Goal: Ask a question

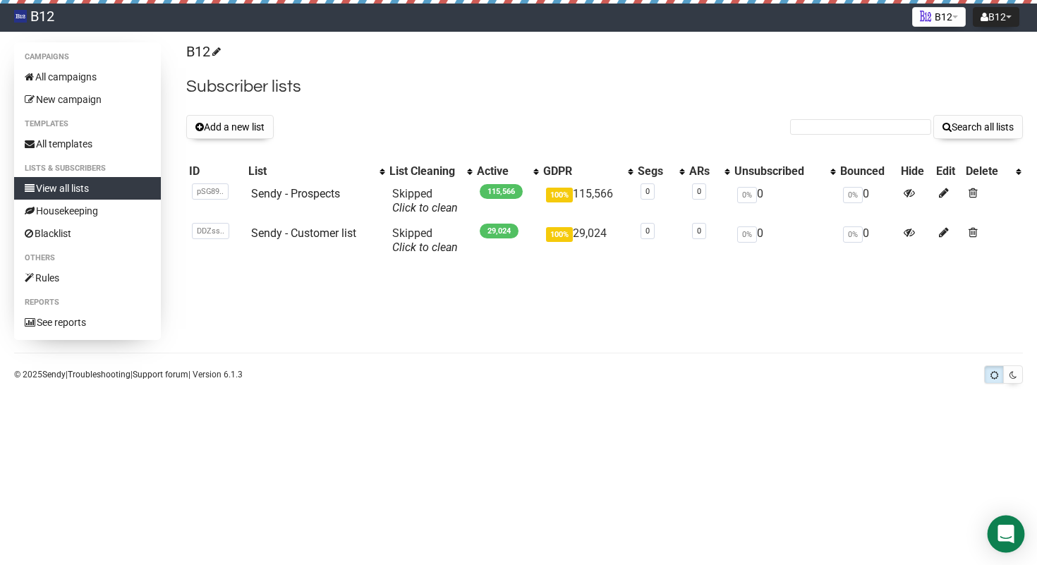
click at [997, 531] on div "Open Intercom Messenger" at bounding box center [1006, 534] width 37 height 37
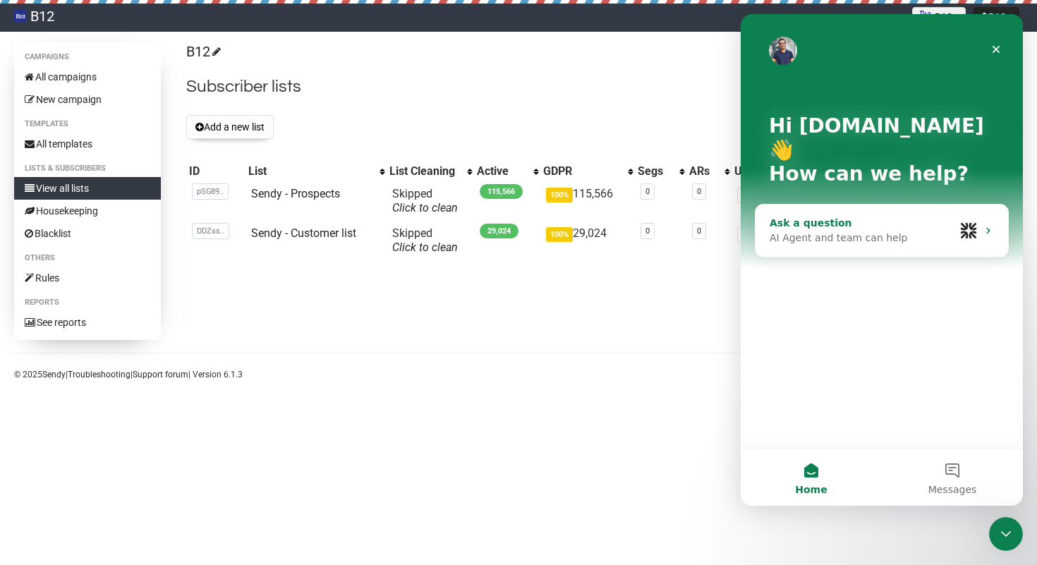
click at [890, 231] on div "AI Agent and team can help" at bounding box center [862, 238] width 185 height 15
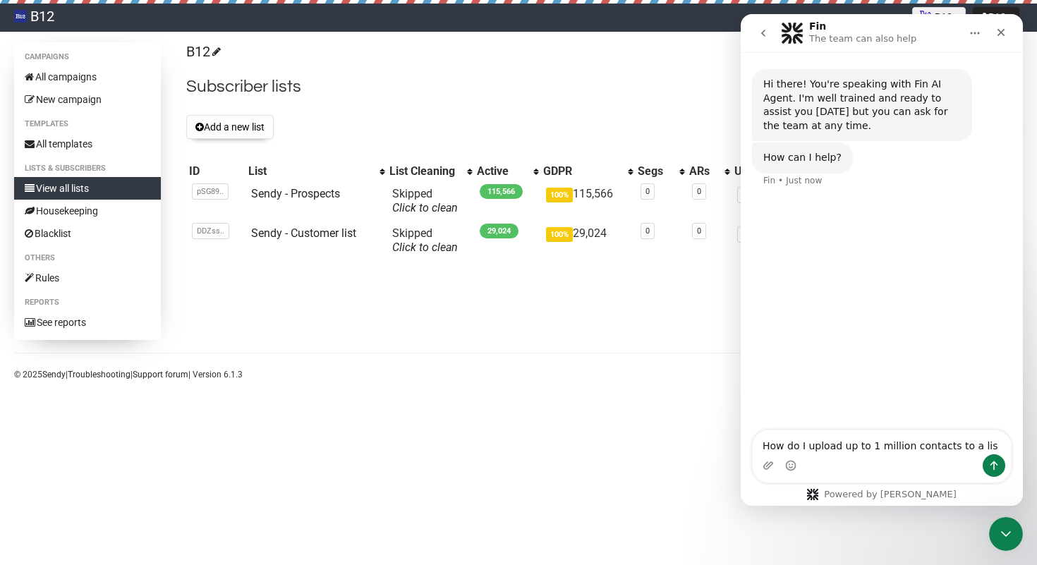
type textarea "How do I upload up to 1 million contacts to a list"
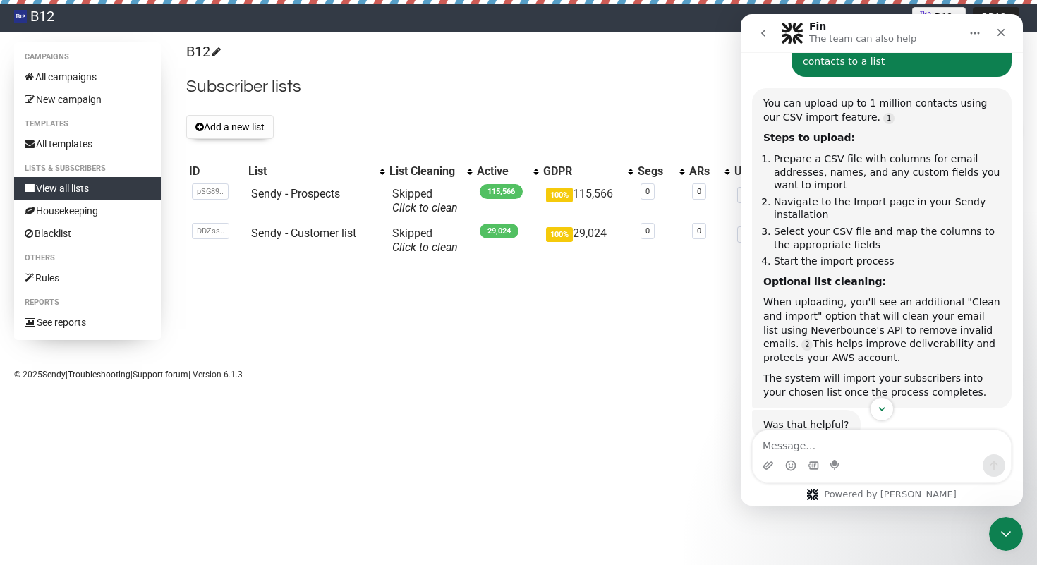
scroll to position [192, 0]
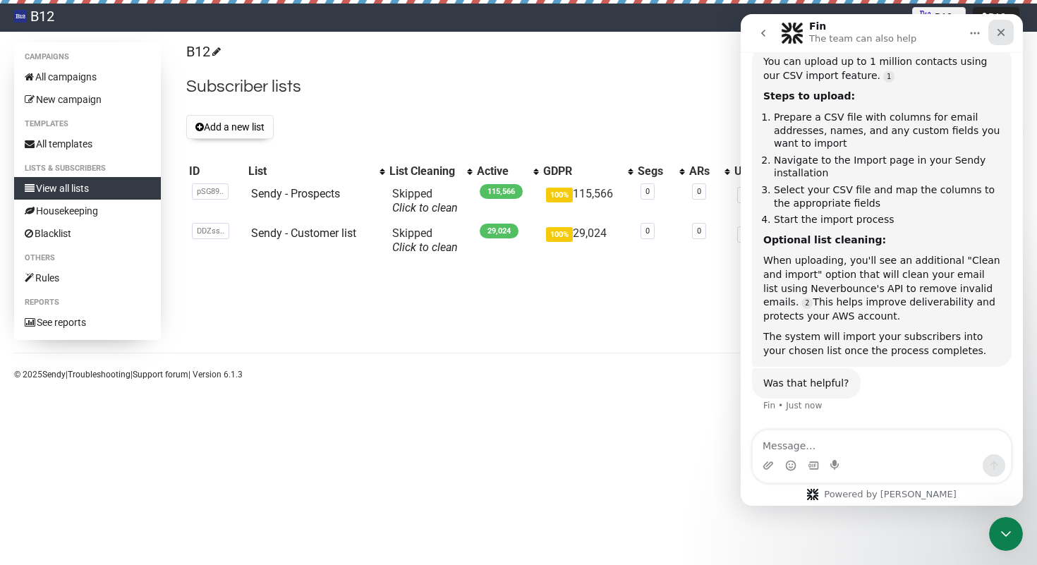
click at [1003, 37] on icon "Close" at bounding box center [1000, 32] width 11 height 11
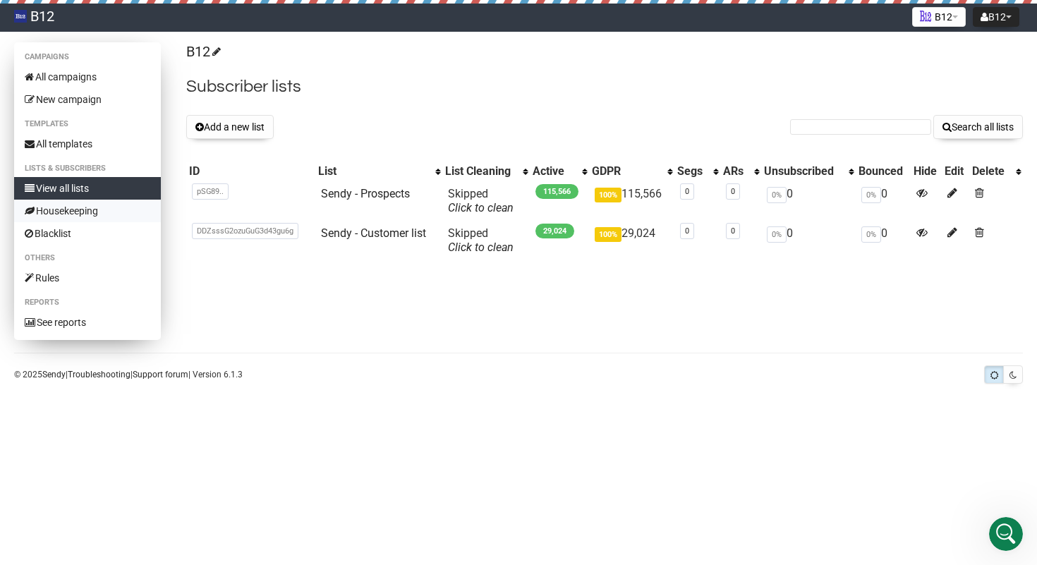
click at [77, 214] on link "Housekeeping" at bounding box center [87, 211] width 147 height 23
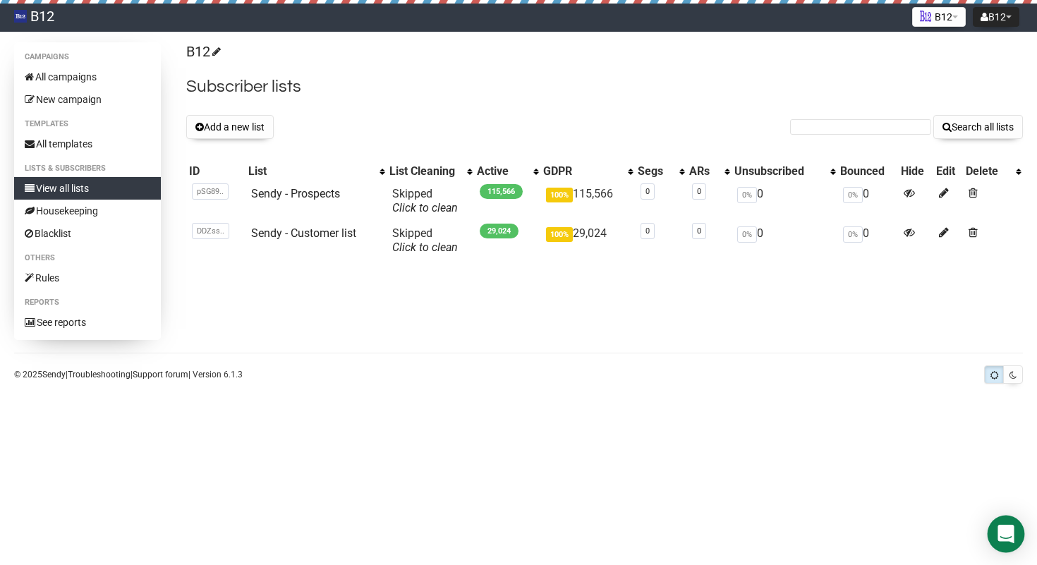
click at [1003, 529] on icon "Open Intercom Messenger" at bounding box center [1006, 534] width 16 height 18
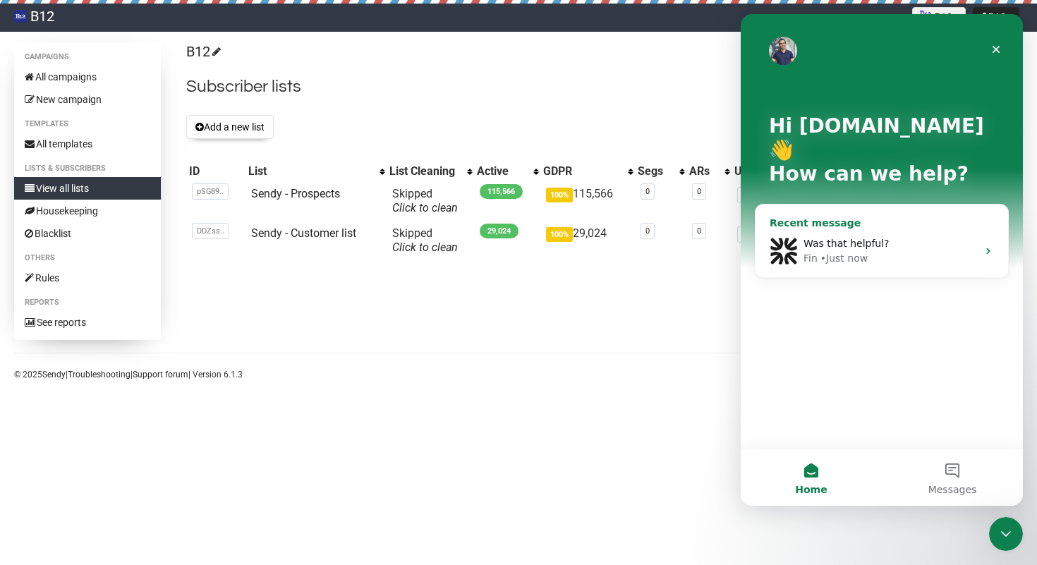
click at [847, 242] on div "Was that helpful? Fin • Just now" at bounding box center [882, 251] width 253 height 52
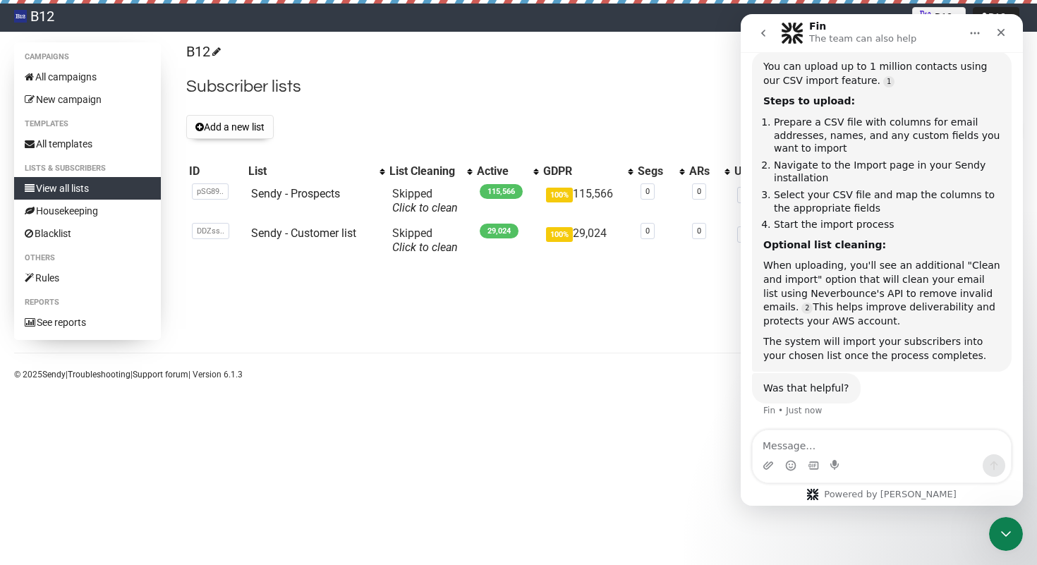
scroll to position [192, 0]
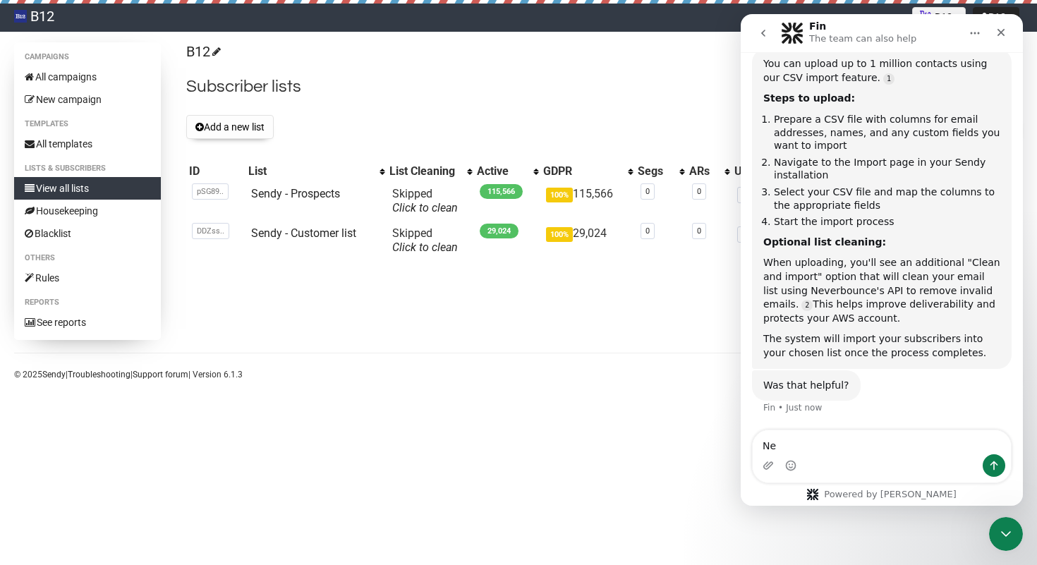
type textarea "N"
type textarea "Do I need to pay for neverbounce API?"
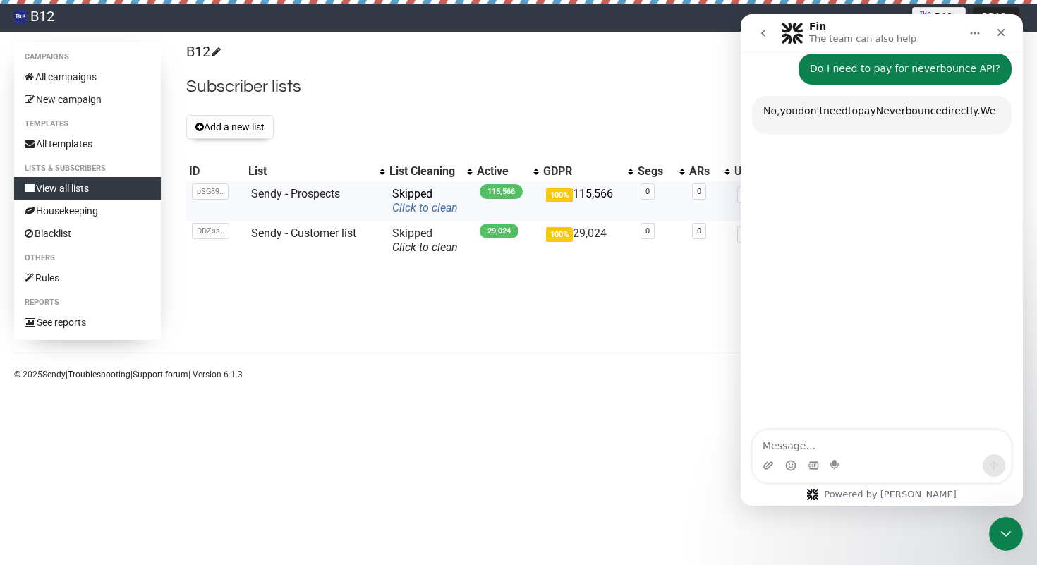
scroll to position [555, 0]
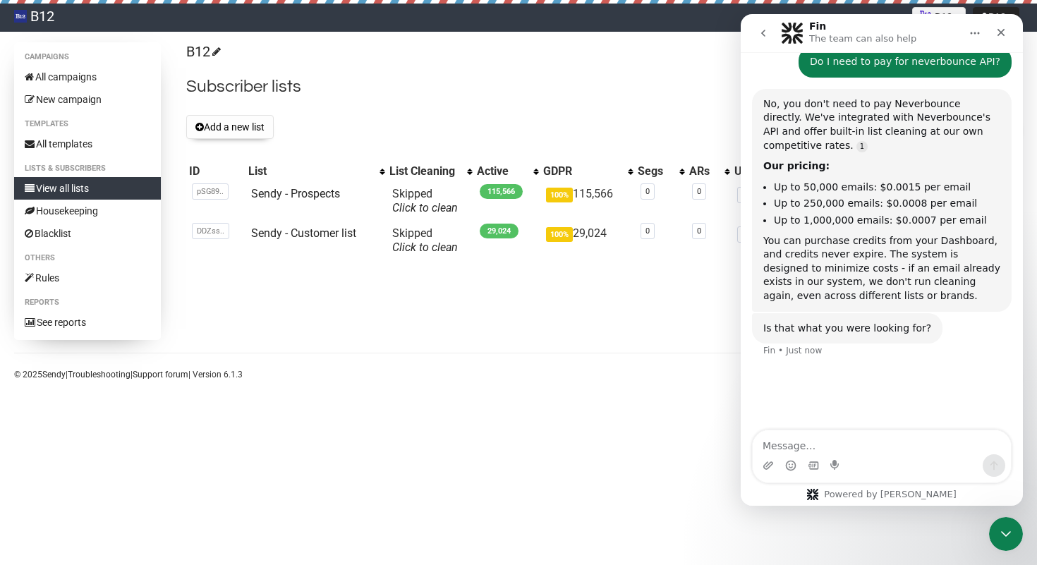
click at [946, 30] on div "Fin The team can also help" at bounding box center [870, 33] width 179 height 25
click at [999, 29] on icon "Close" at bounding box center [1000, 32] width 11 height 11
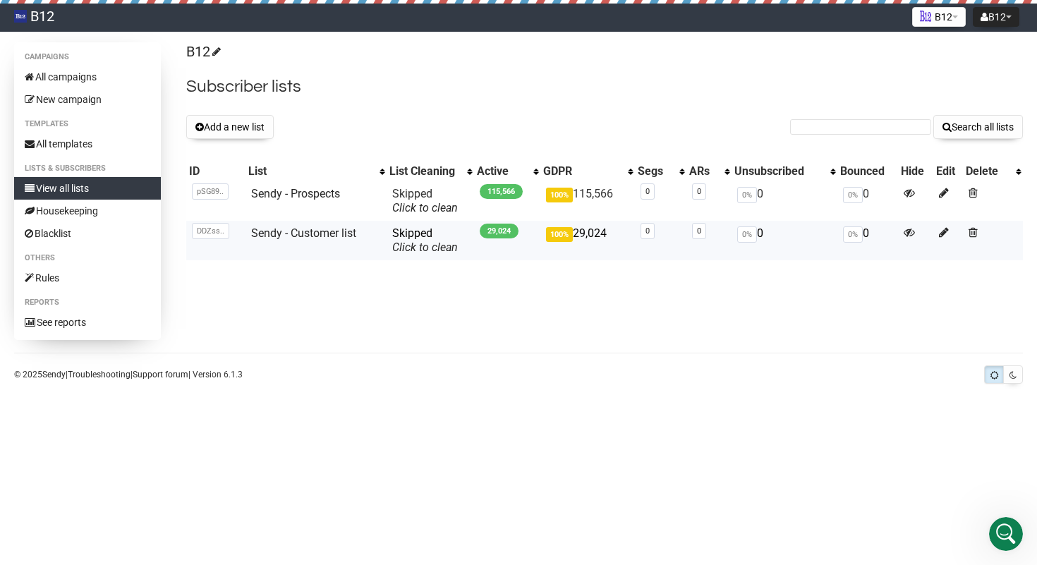
scroll to position [495, 0]
click at [310, 190] on link "Sendy - Prospects" at bounding box center [295, 193] width 89 height 13
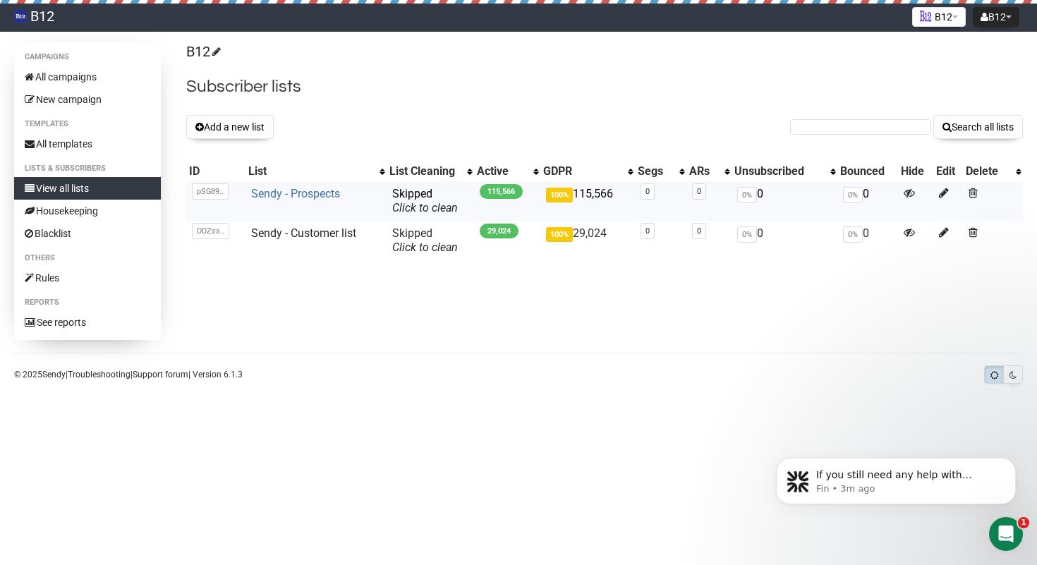
click at [307, 187] on link "Sendy - Prospects" at bounding box center [295, 193] width 89 height 13
